Goal: Task Accomplishment & Management: Use online tool/utility

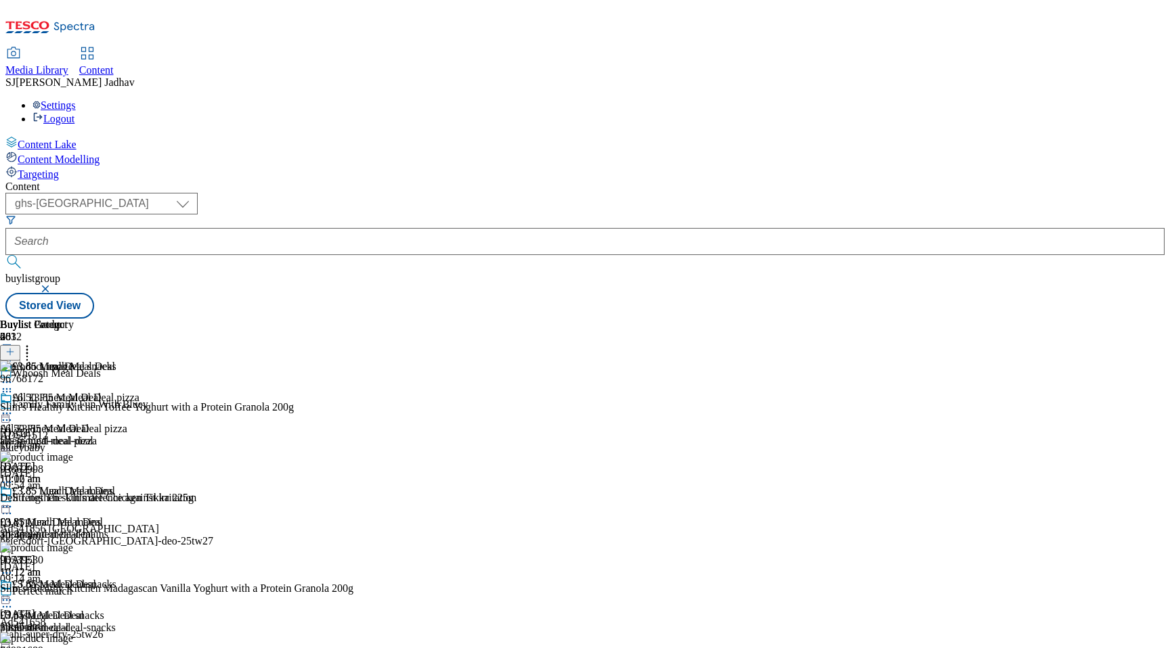
select select "ghs-[GEOGRAPHIC_DATA]"
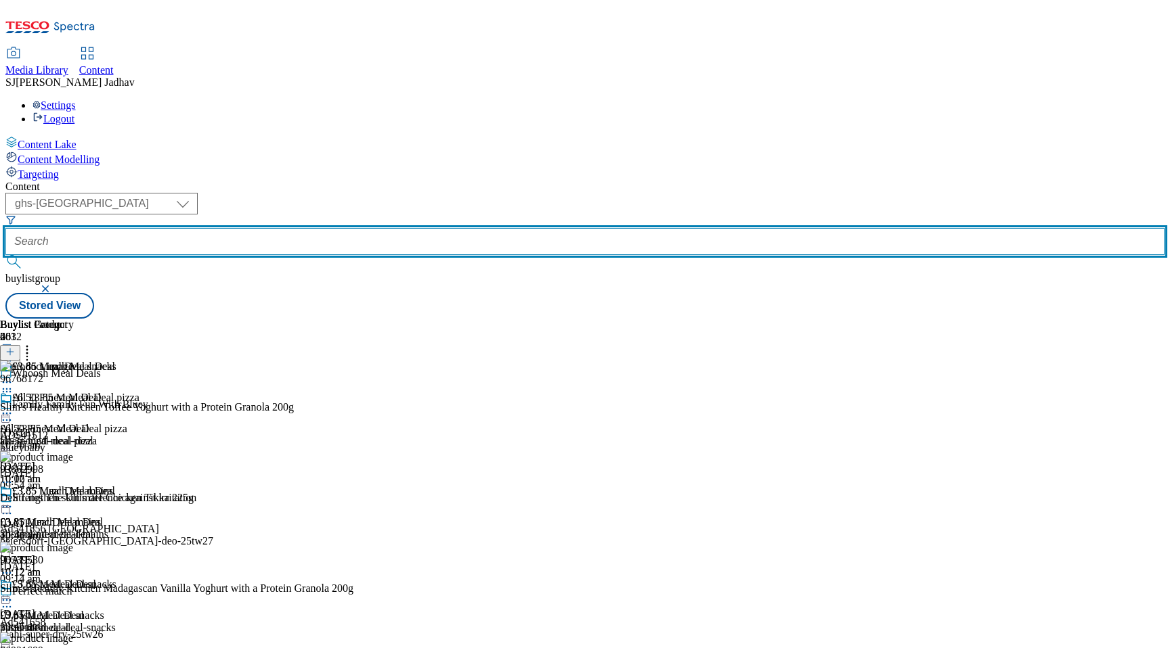
scroll to position [125, 0]
click at [319, 228] on input "text" at bounding box center [584, 241] width 1159 height 27
paste input "all-3pound-meal-deal?preview=true"
drag, startPoint x: 346, startPoint y: 109, endPoint x: 525, endPoint y: 109, distance: 179.4
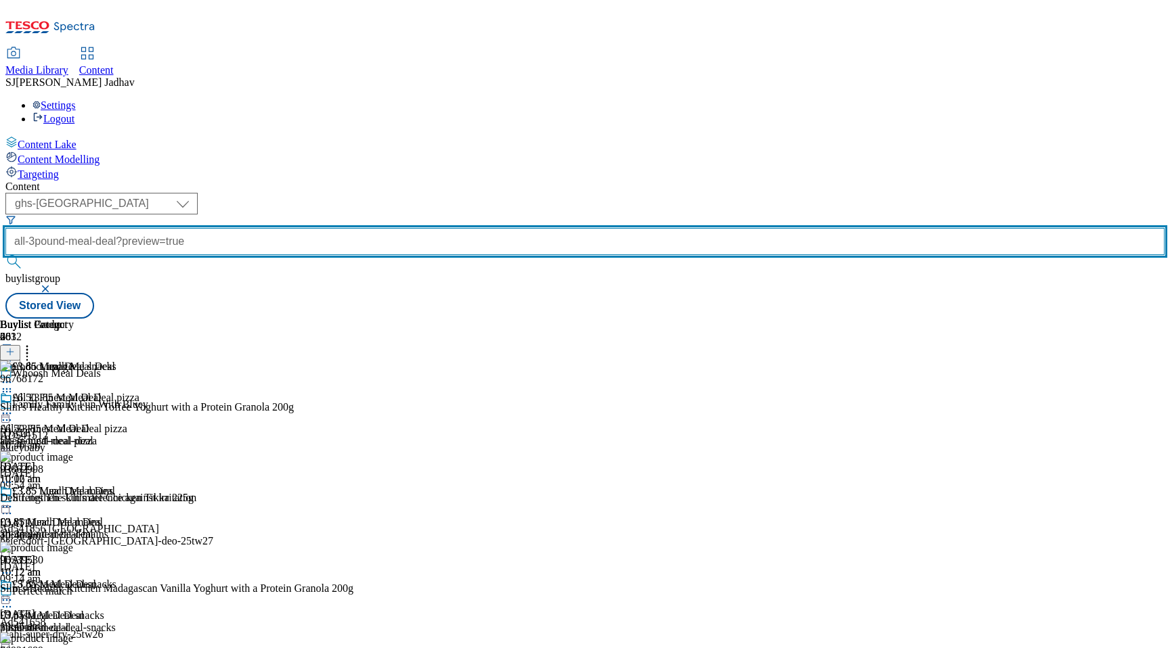
click at [525, 193] on div "( optional ) ghs-roi ghs-[GEOGRAPHIC_DATA] ighs-cz ighs-hu ighs-sk phones-uk gh…" at bounding box center [584, 256] width 1159 height 126
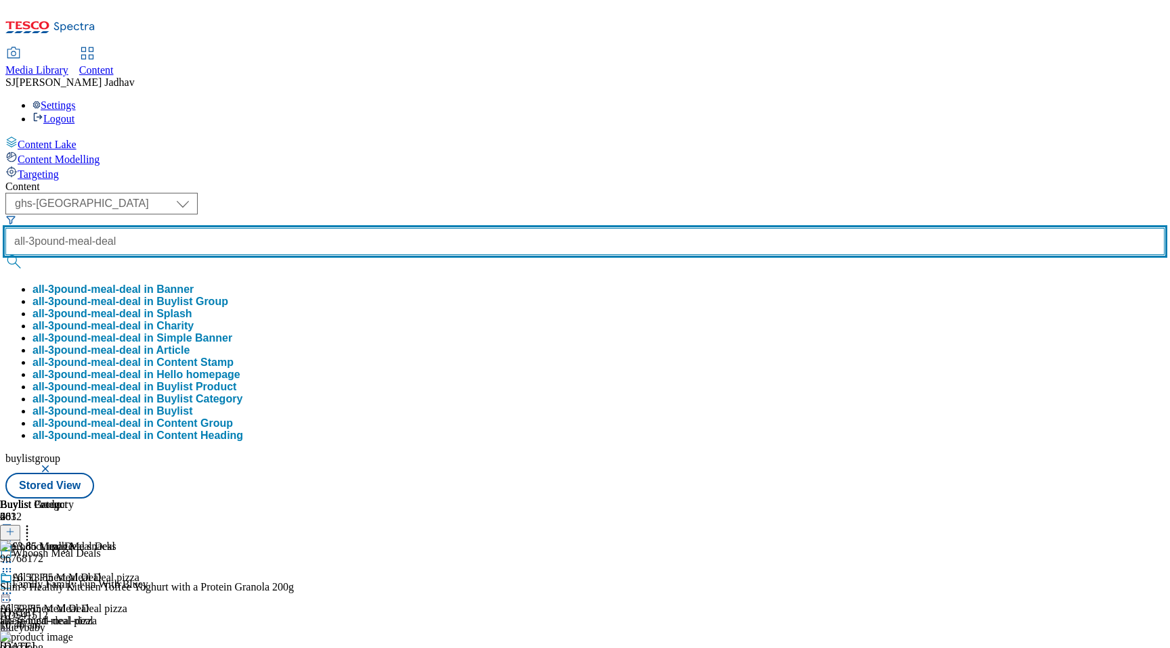
click at [5, 255] on button "submit" at bounding box center [14, 262] width 19 height 14
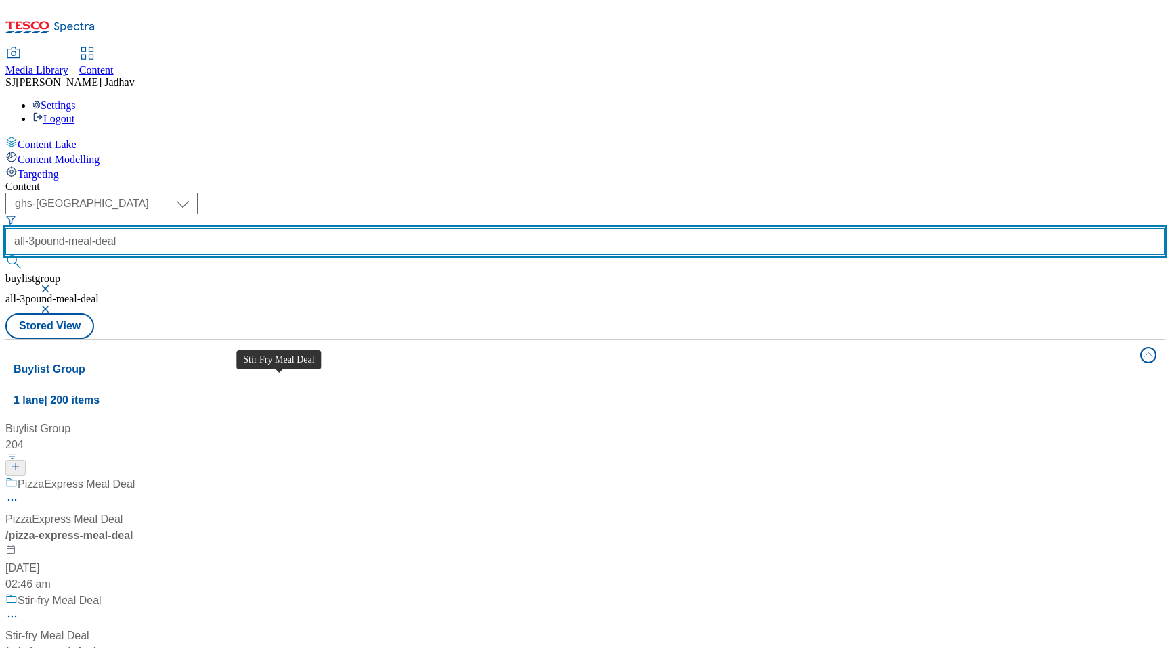
scroll to position [452, 0]
type input "whoosh"
click at [5, 255] on button "submit" at bounding box center [14, 262] width 19 height 14
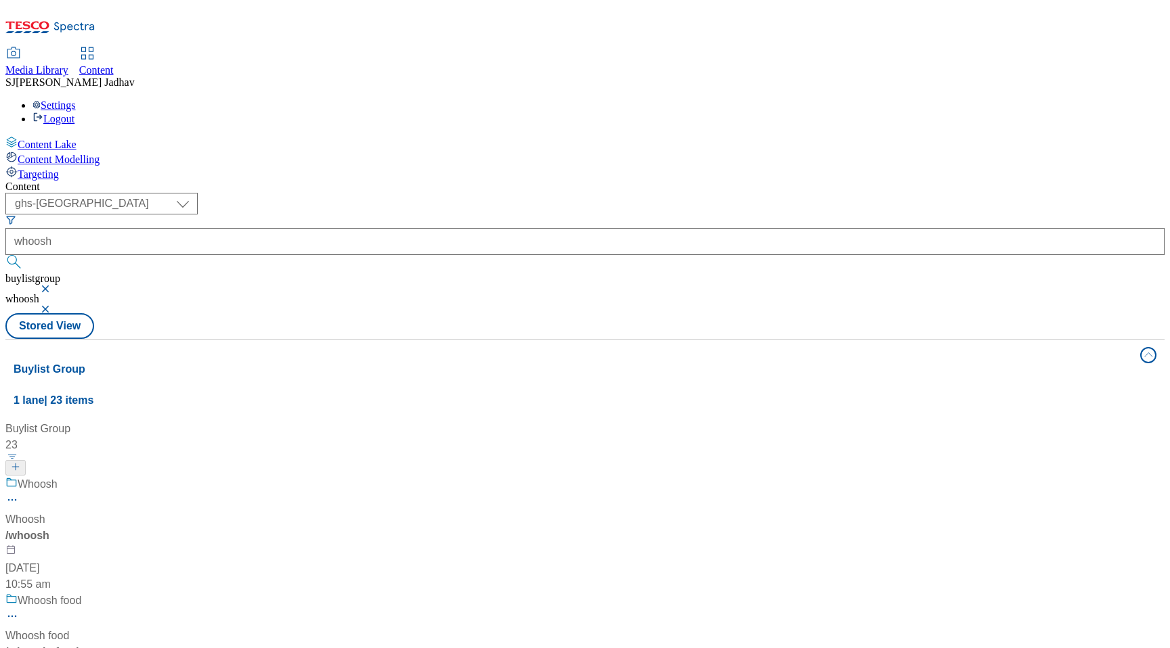
click at [179, 476] on div "Whoosh Whoosh / whoosh [DATE] 10:55 am" at bounding box center [91, 534] width 173 height 116
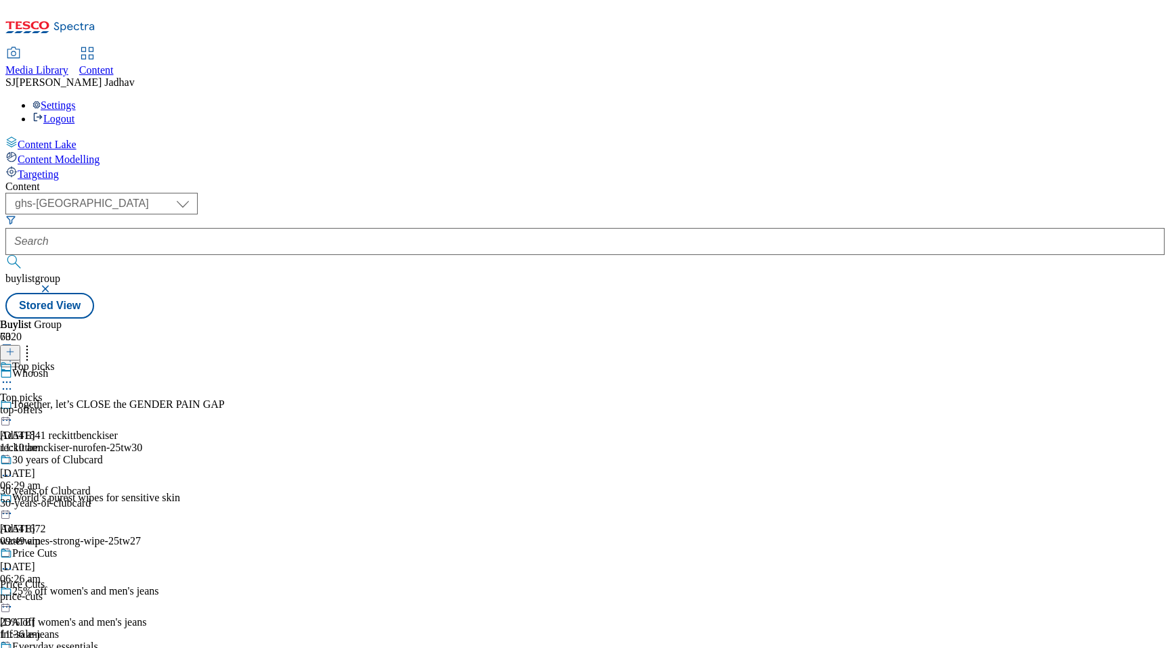
scroll to position [963, 0]
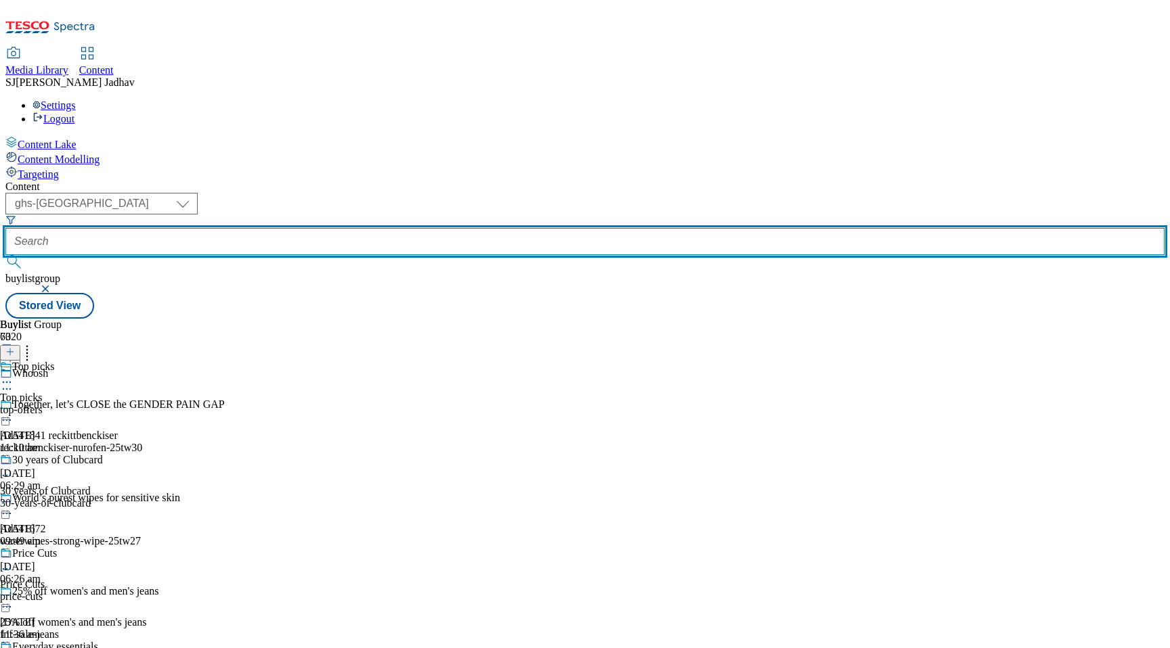
click at [330, 228] on input "text" at bounding box center [584, 241] width 1159 height 27
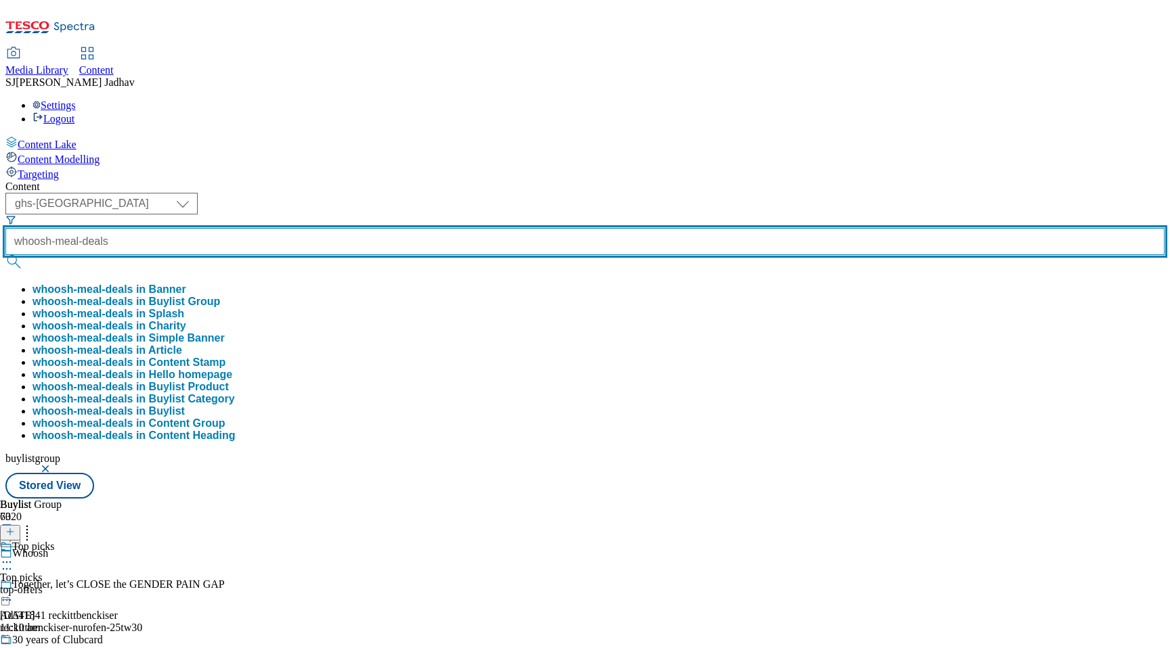
type input "whoosh-meal-deals"
click at [5, 255] on button "submit" at bounding box center [14, 262] width 19 height 14
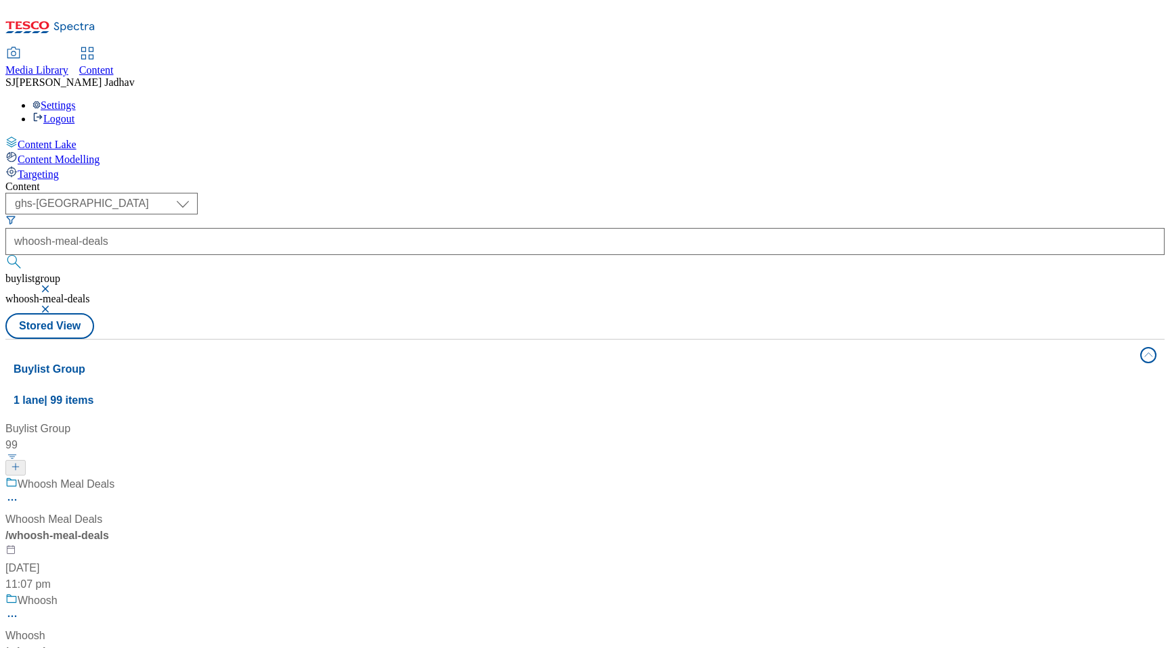
click at [332, 476] on div "Whoosh Meal Deals Whoosh Meal Deals / whoosh-meal-deals [DATE] 11:07 pm" at bounding box center [172, 534] width 334 height 116
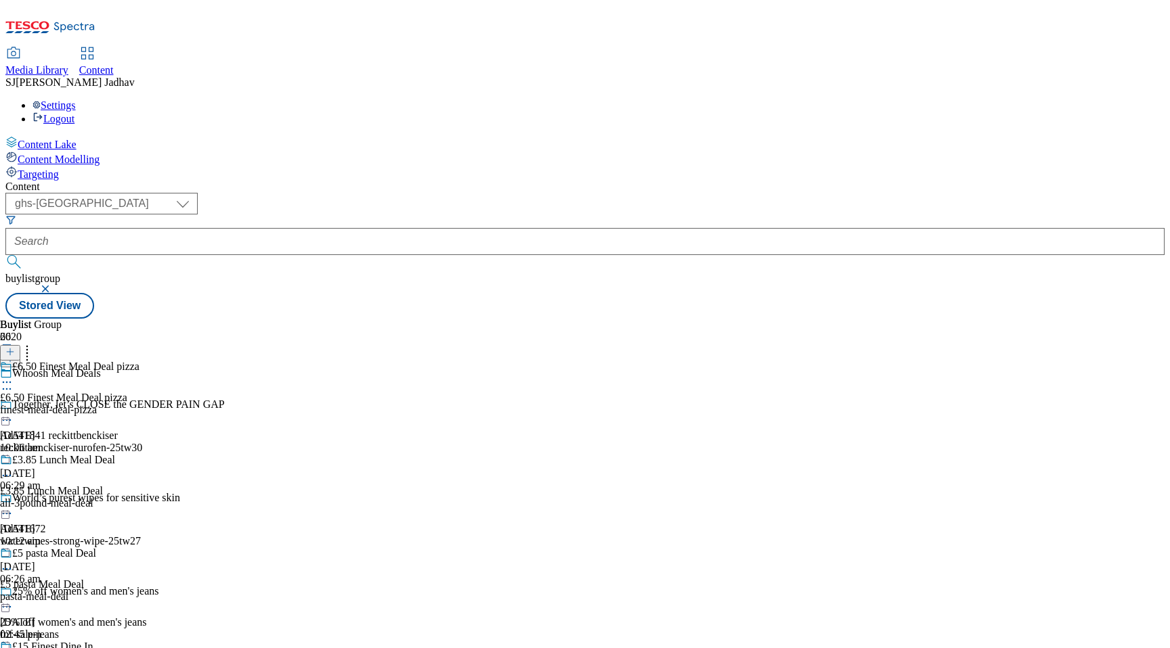
click at [175, 497] on div "all-3pound-meal-deal" at bounding box center [87, 503] width 175 height 12
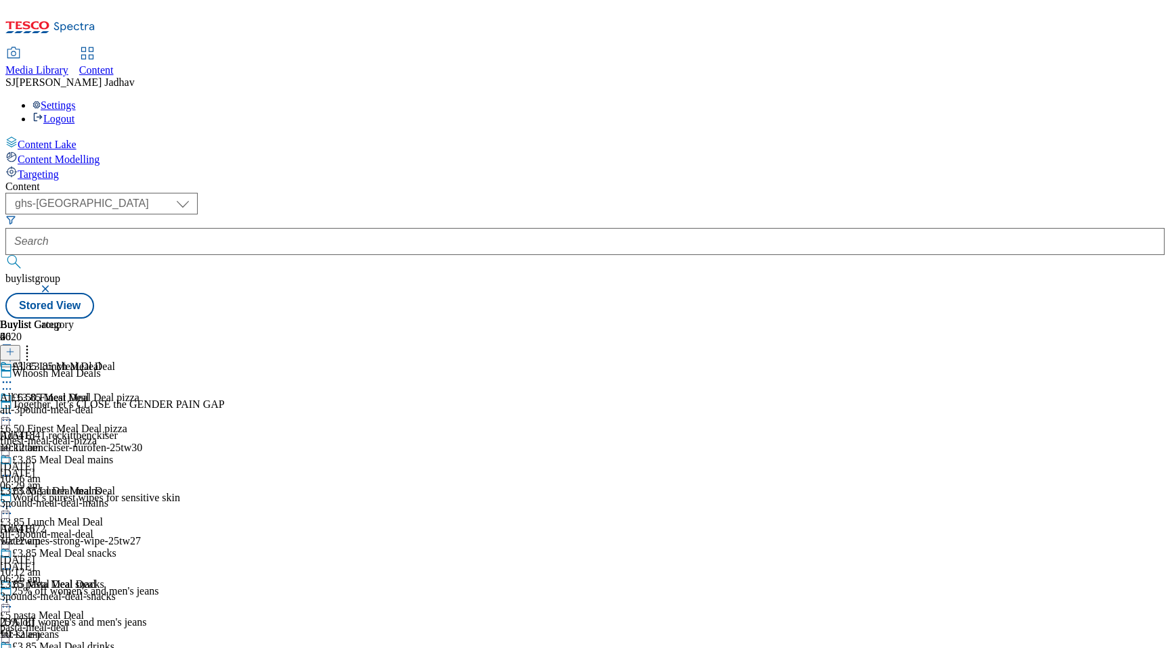
click at [14, 500] on icon at bounding box center [7, 507] width 14 height 14
click at [72, 640] on span "Publish" at bounding box center [57, 645] width 30 height 10
